Goal: Navigation & Orientation: Find specific page/section

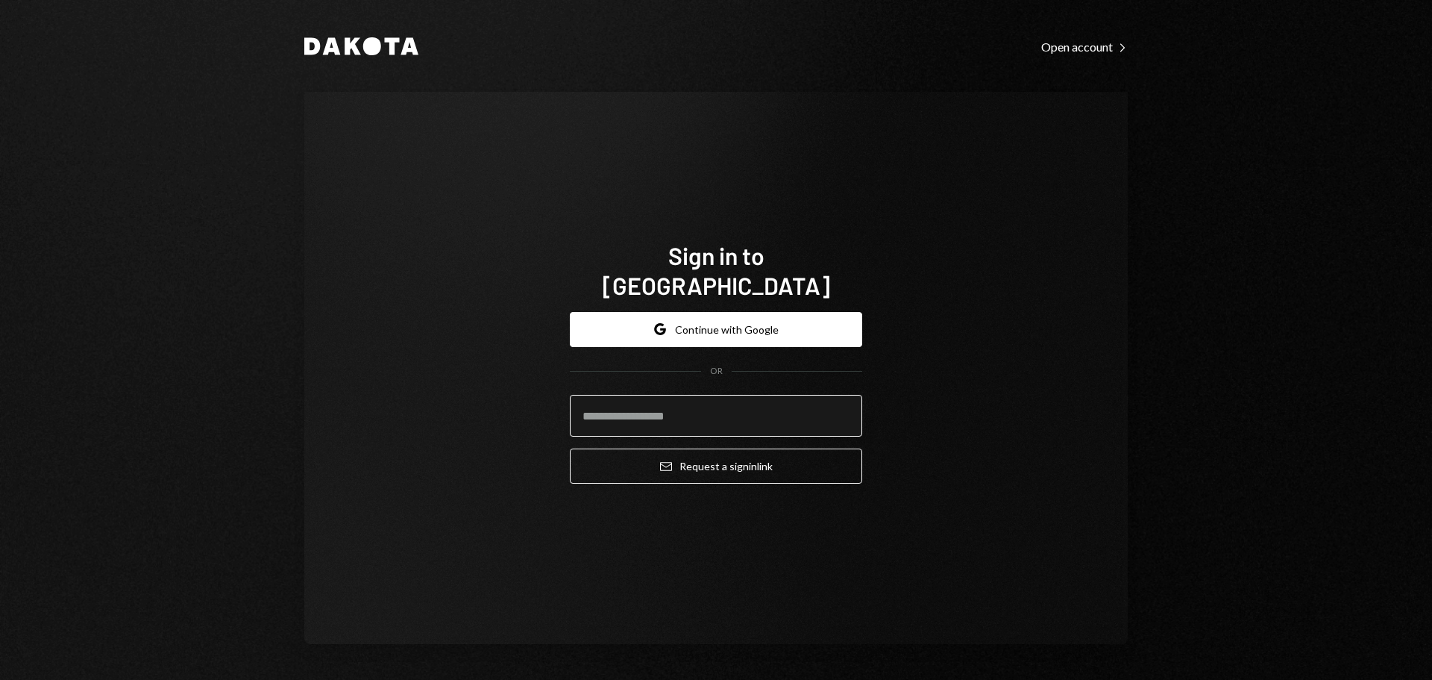
click at [624, 402] on input "email" at bounding box center [716, 416] width 292 height 42
drag, startPoint x: 667, startPoint y: 404, endPoint x: 724, endPoint y: 404, distance: 57.4
click at [724, 404] on input "**********" at bounding box center [716, 416] width 292 height 42
click at [626, 402] on input "**********" at bounding box center [716, 416] width 292 height 42
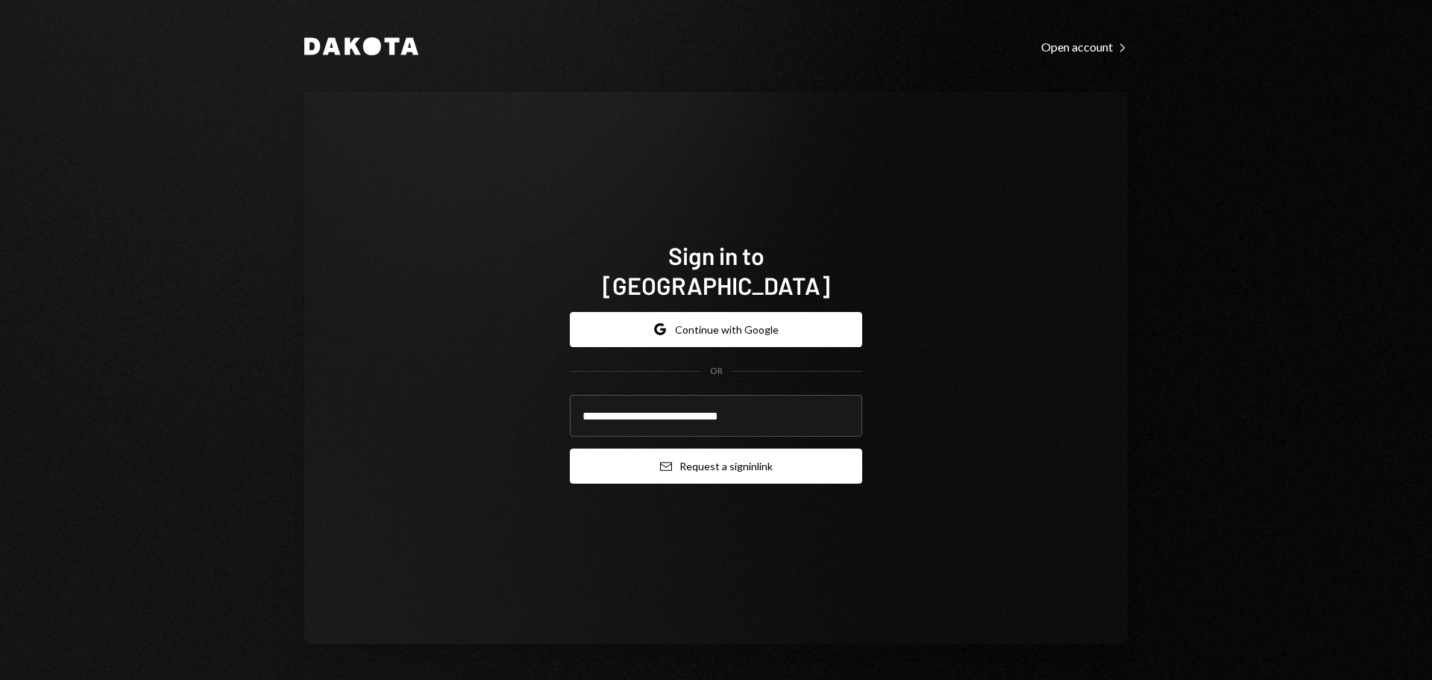
type input "**********"
click at [624, 455] on button "Email Request a sign in link" at bounding box center [716, 465] width 292 height 35
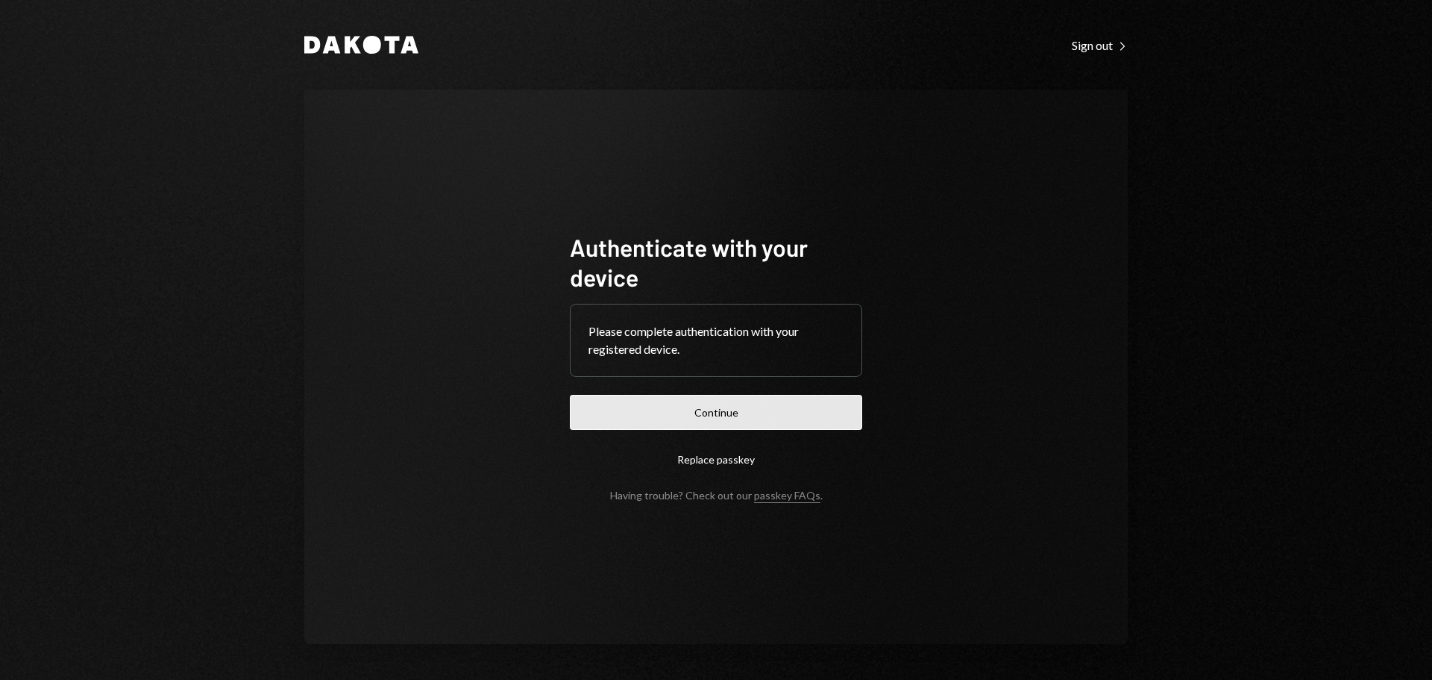
click at [638, 403] on button "Continue" at bounding box center [716, 412] width 292 height 35
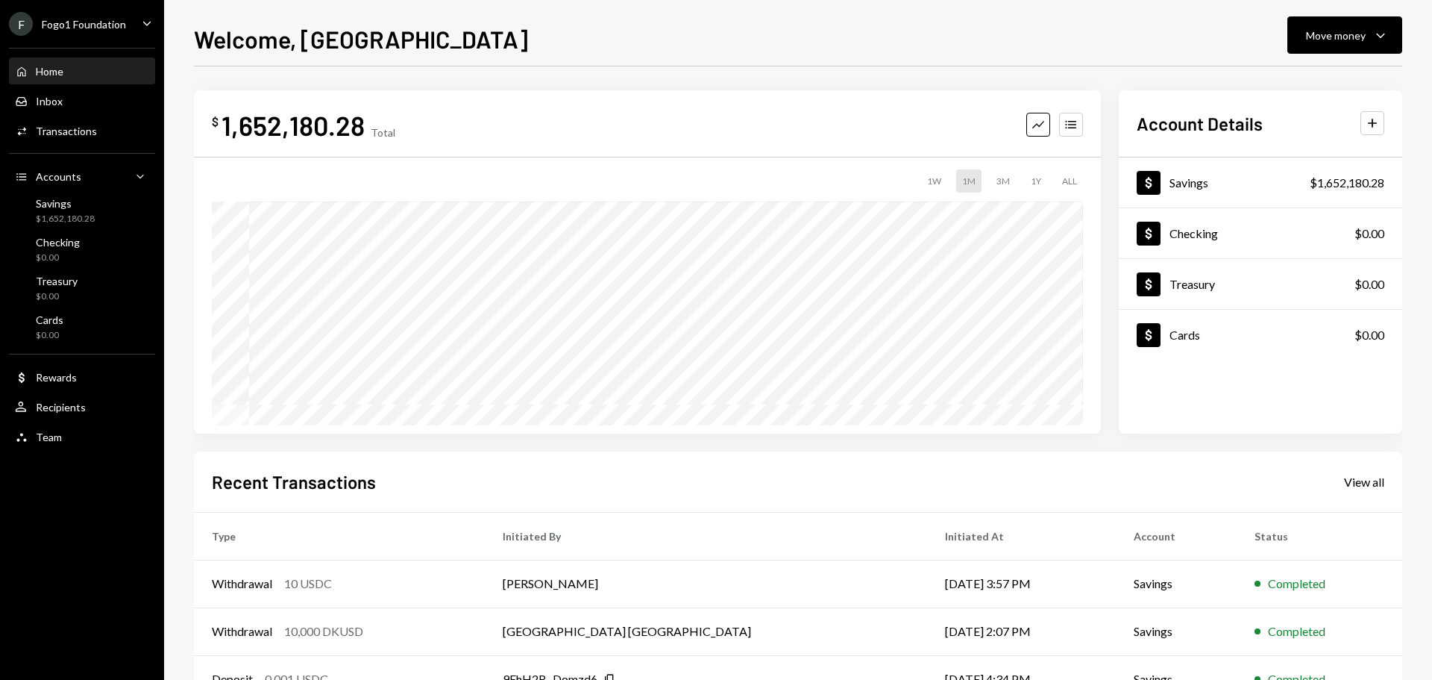
drag, startPoint x: 49, startPoint y: 25, endPoint x: 64, endPoint y: 36, distance: 18.6
click at [50, 25] on div "Fogo1 Foundation" at bounding box center [84, 24] width 84 height 13
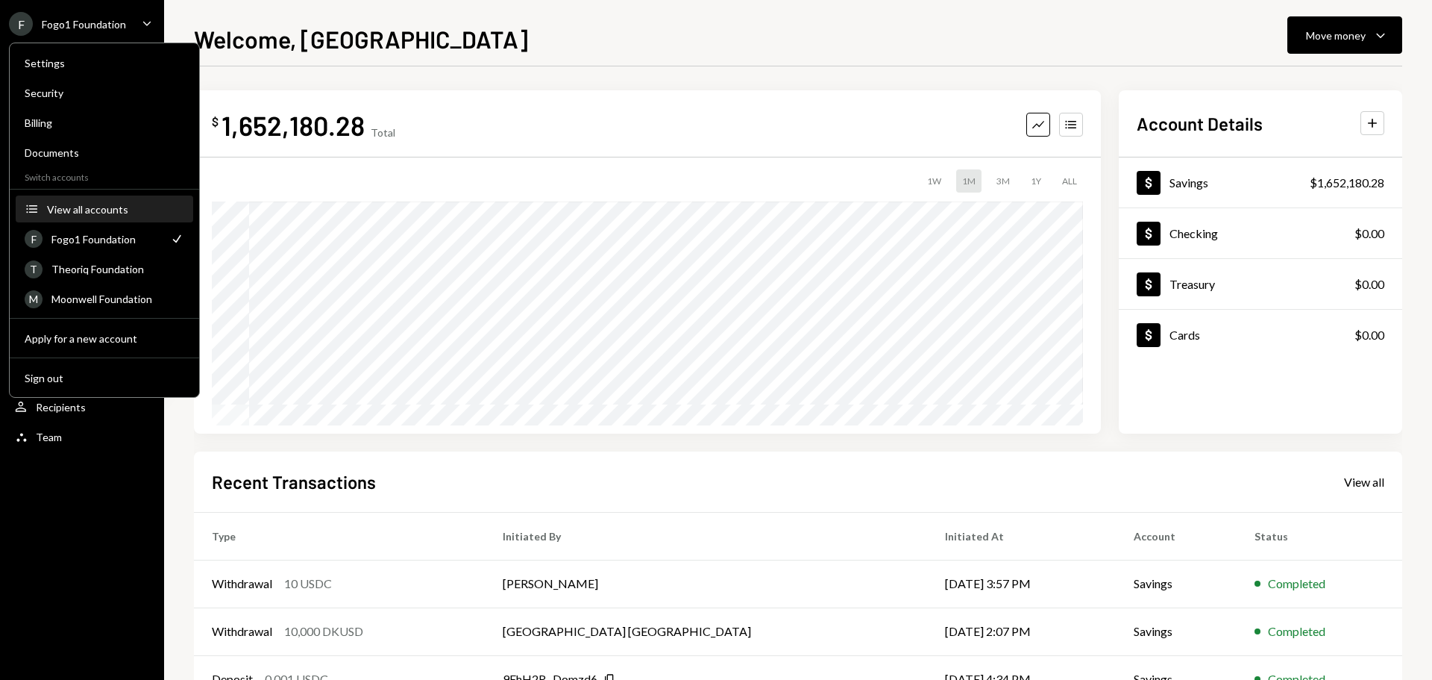
click at [117, 204] on div "View all accounts" at bounding box center [115, 209] width 137 height 13
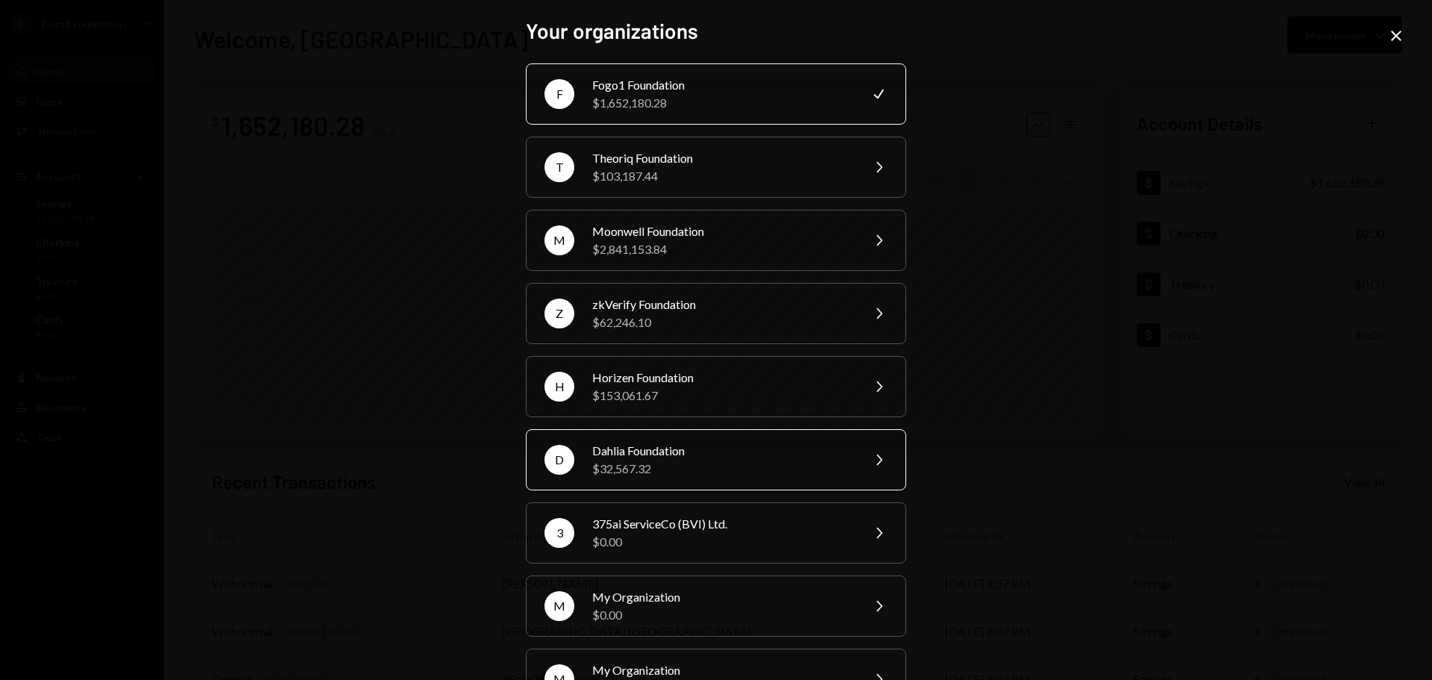
click at [683, 455] on div "Dahlia Foundation" at bounding box center [722, 451] width 260 height 18
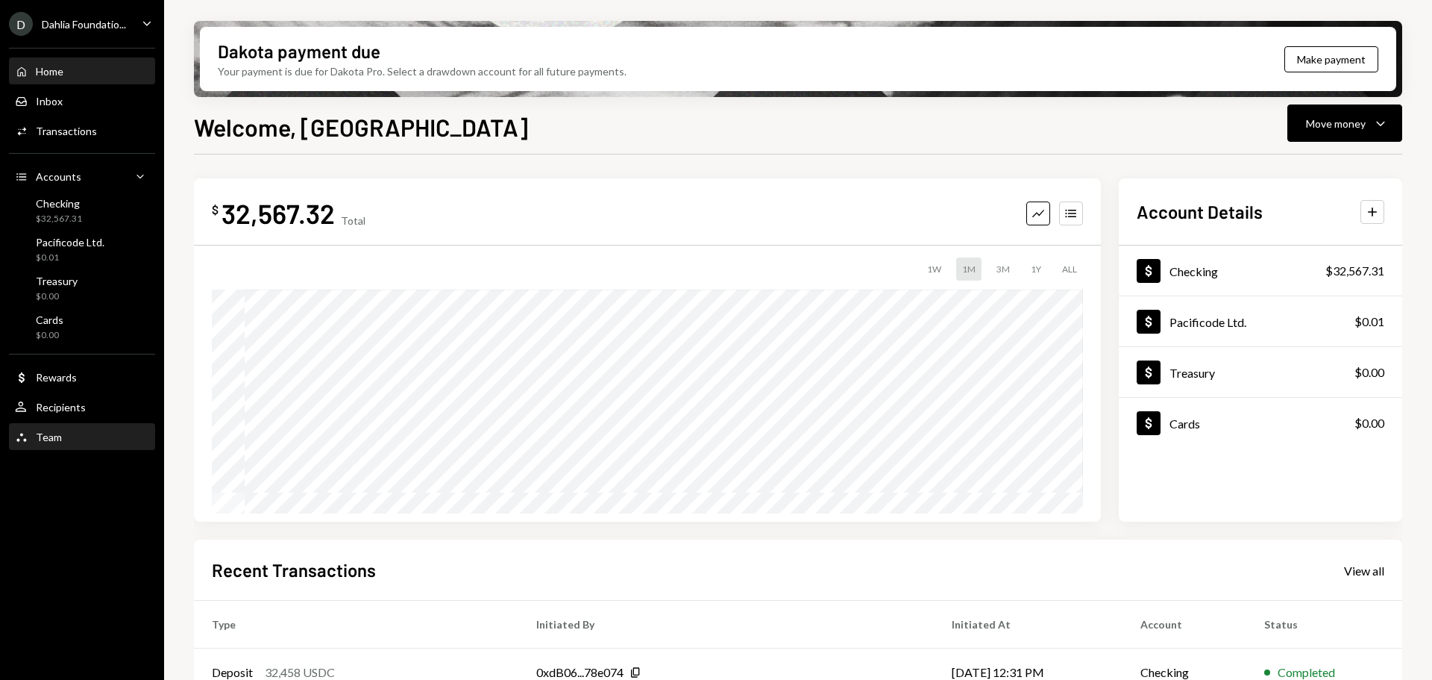
click at [54, 430] on div "Team" at bounding box center [49, 436] width 26 height 13
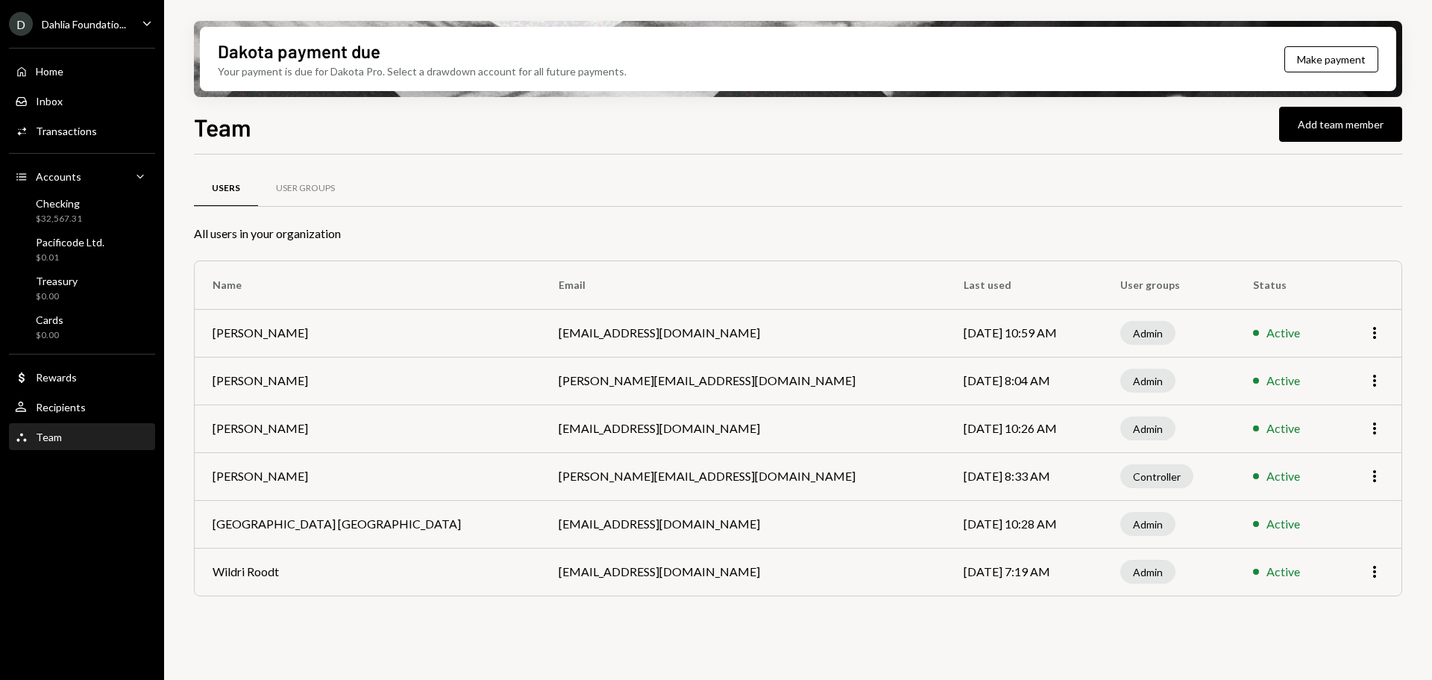
drag, startPoint x: 837, startPoint y: 430, endPoint x: 954, endPoint y: 430, distance: 117.1
click at [951, 430] on td "[DATE] 10:26 AM" at bounding box center [1024, 428] width 157 height 48
click at [946, 445] on td "[DATE] 10:26 AM" at bounding box center [1024, 428] width 157 height 48
click at [70, 216] on div "$32,567.31" at bounding box center [59, 219] width 46 height 13
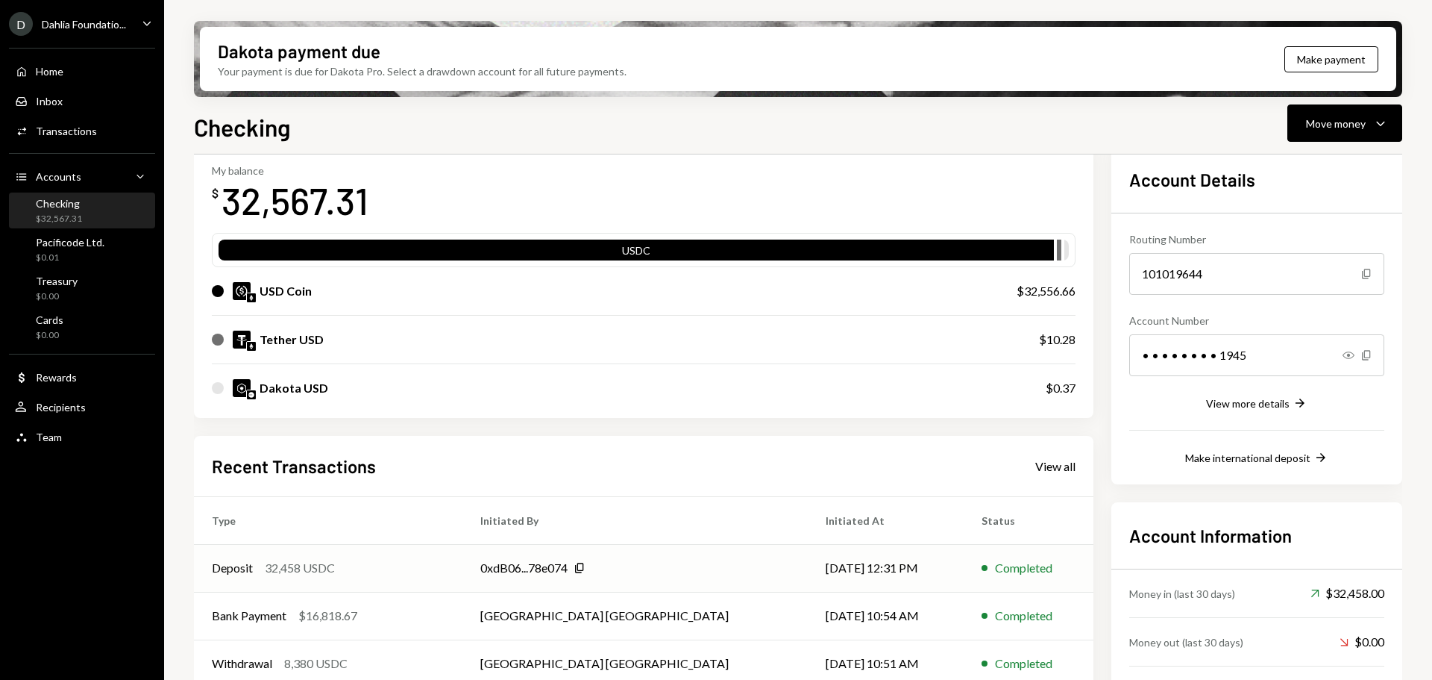
scroll to position [149, 0]
